Goal: Find specific page/section: Find specific page/section

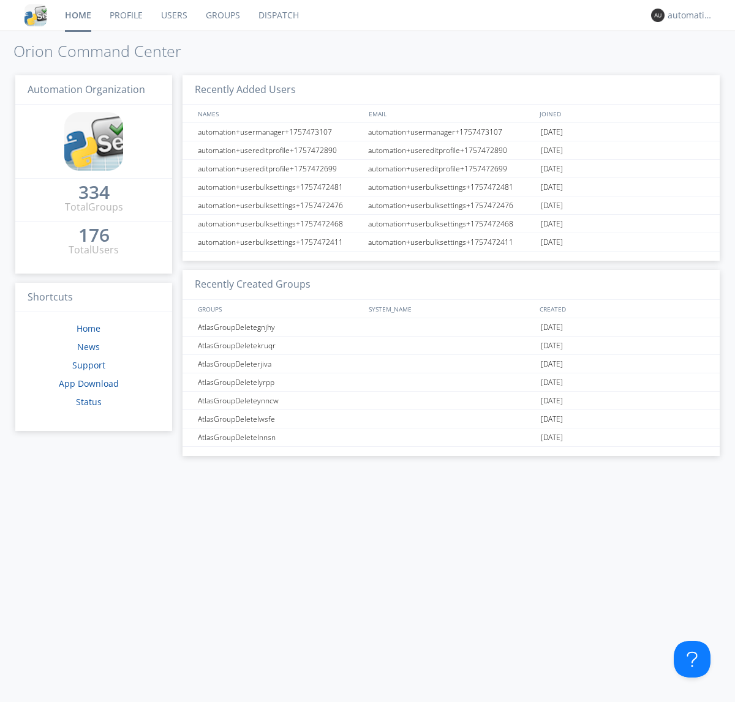
click at [277, 15] on link "Dispatch" at bounding box center [278, 15] width 59 height 31
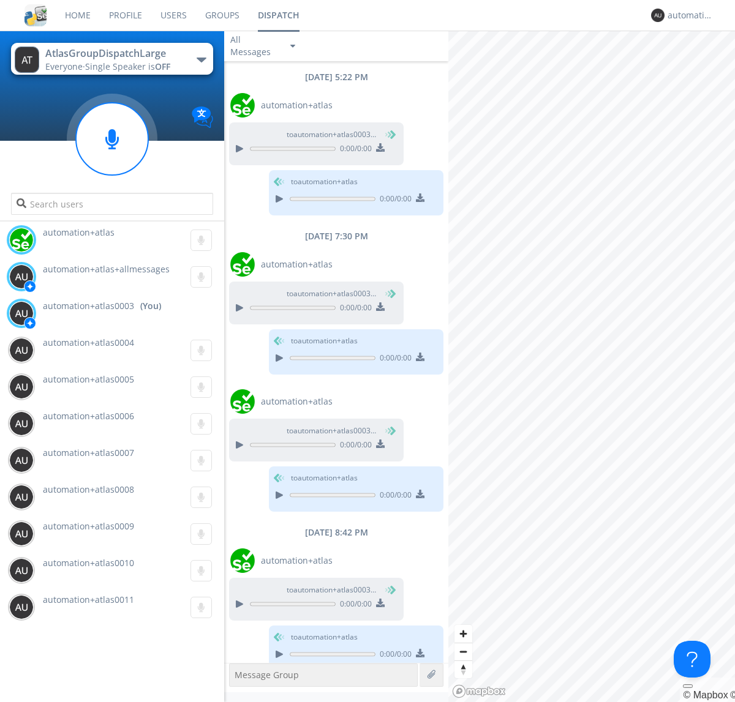
scroll to position [13, 0]
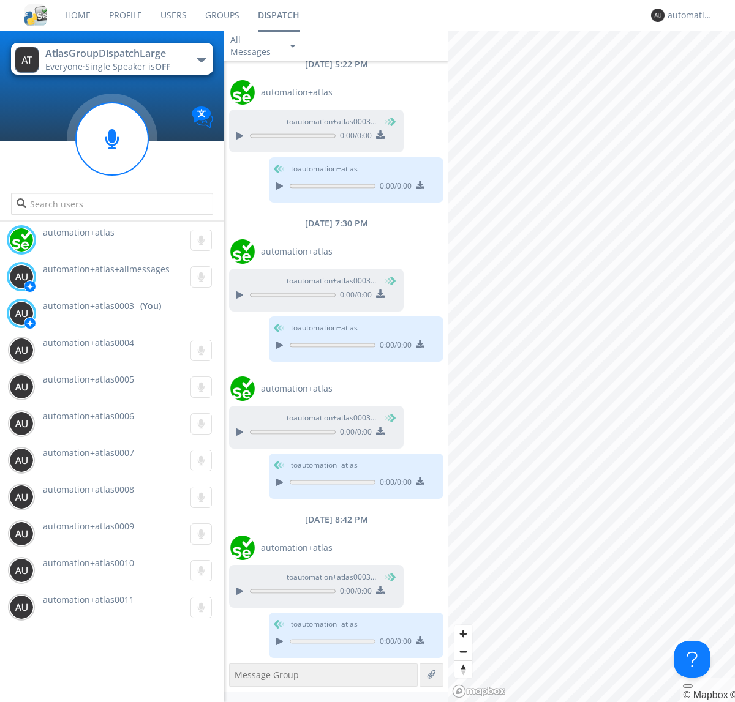
click at [201, 59] on div "button" at bounding box center [201, 60] width 10 height 5
click at [0, 0] on span "AtlasGroupDispatch" at bounding box center [0, 0] width 0 height 0
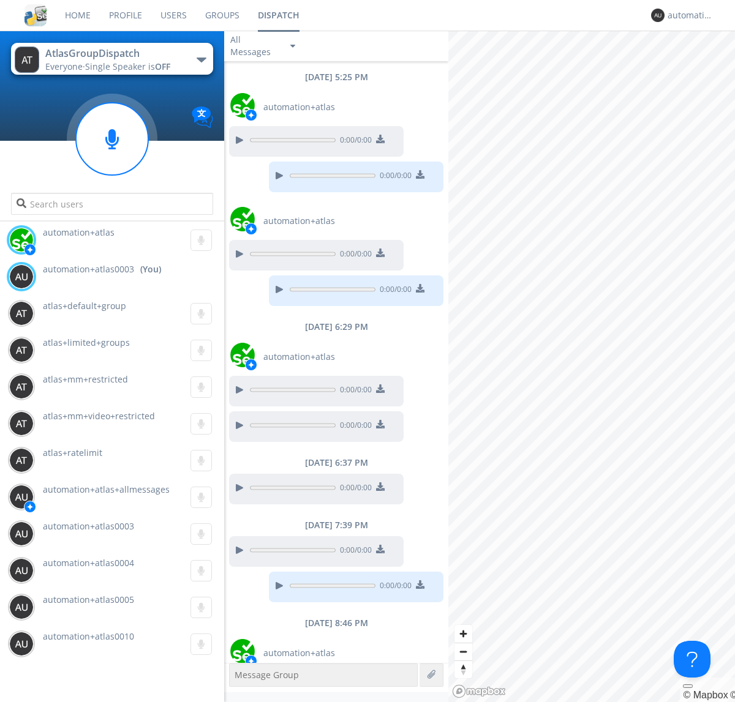
scroll to position [45, 0]
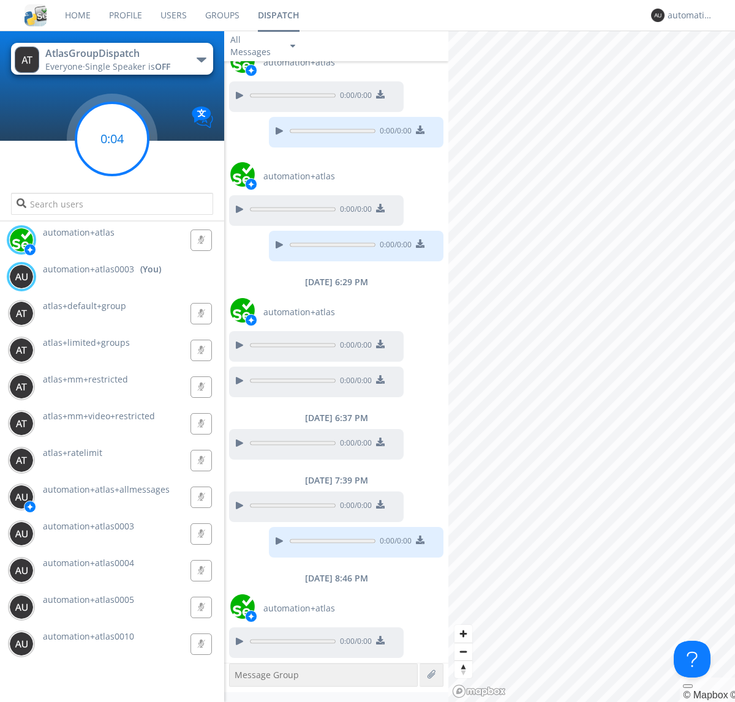
click at [112, 139] on g at bounding box center [112, 139] width 72 height 72
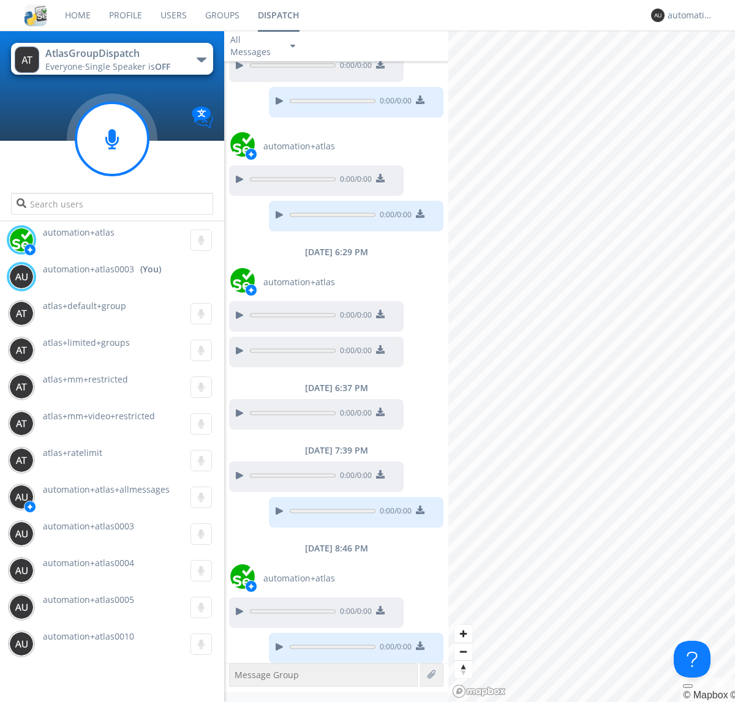
scroll to position [80, 0]
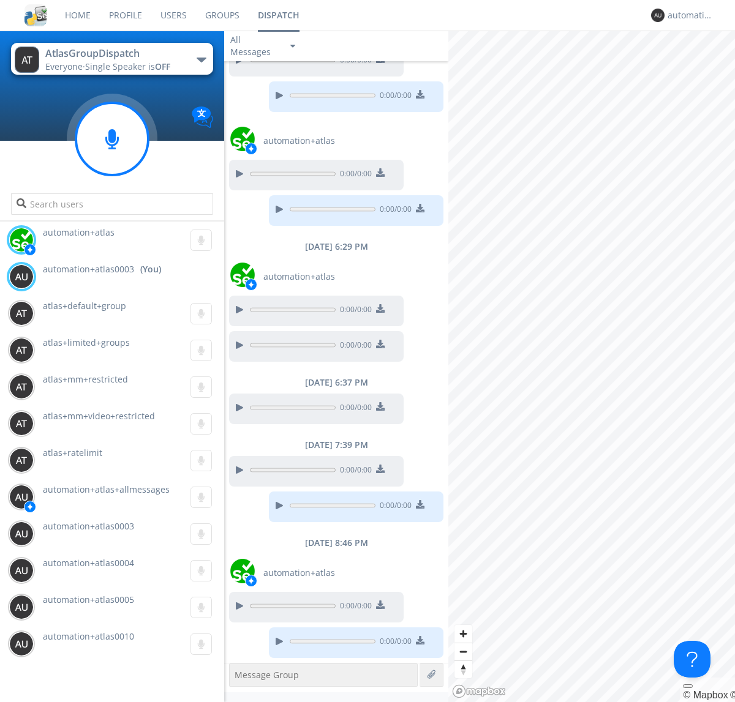
click at [201, 59] on div "button" at bounding box center [201, 60] width 10 height 5
click at [0, 0] on span "AtlasGroupDispatch2" at bounding box center [0, 0] width 0 height 0
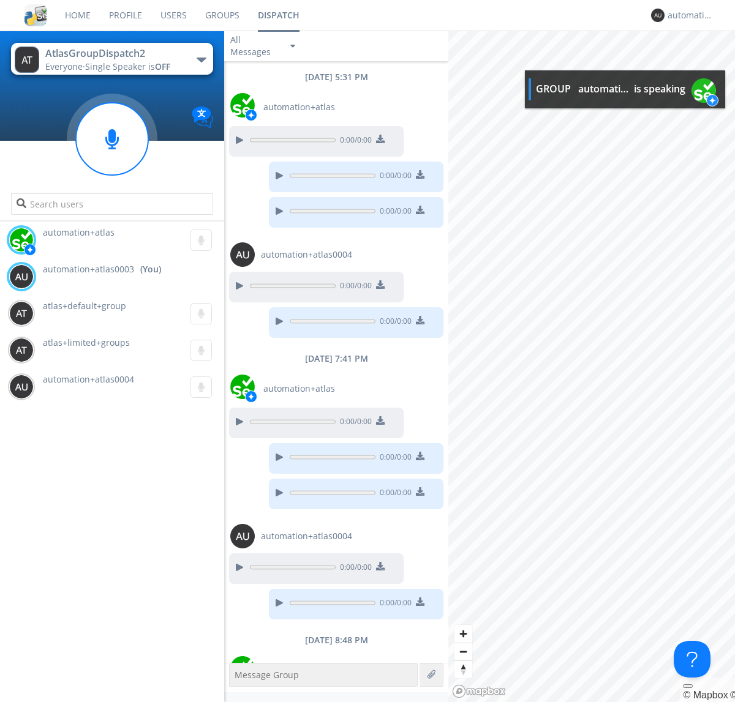
scroll to position [62, 0]
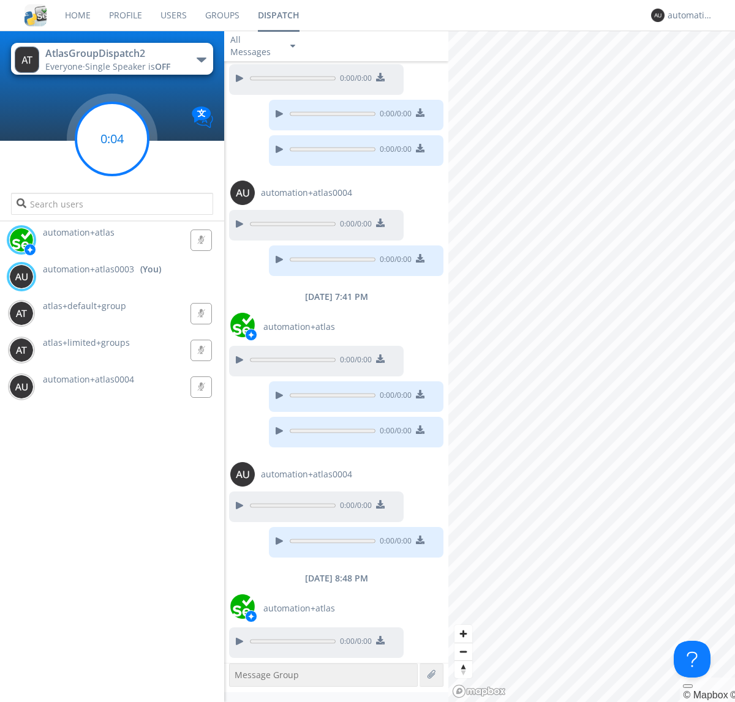
click at [112, 139] on g at bounding box center [112, 139] width 72 height 72
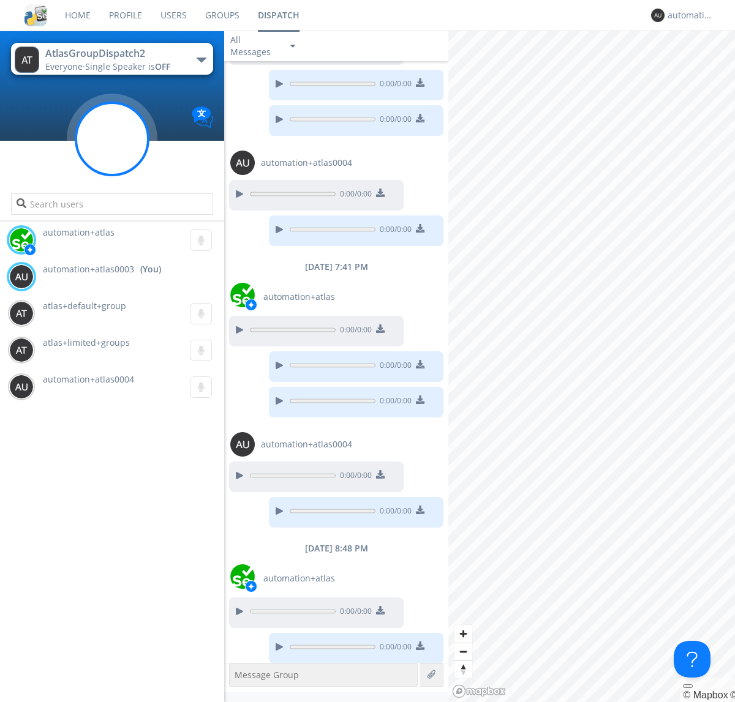
scroll to position [97, 0]
